Goal: Browse casually

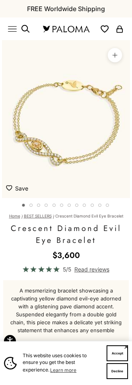
scroll to position [0, 10]
